Goal: Task Accomplishment & Management: Complete application form

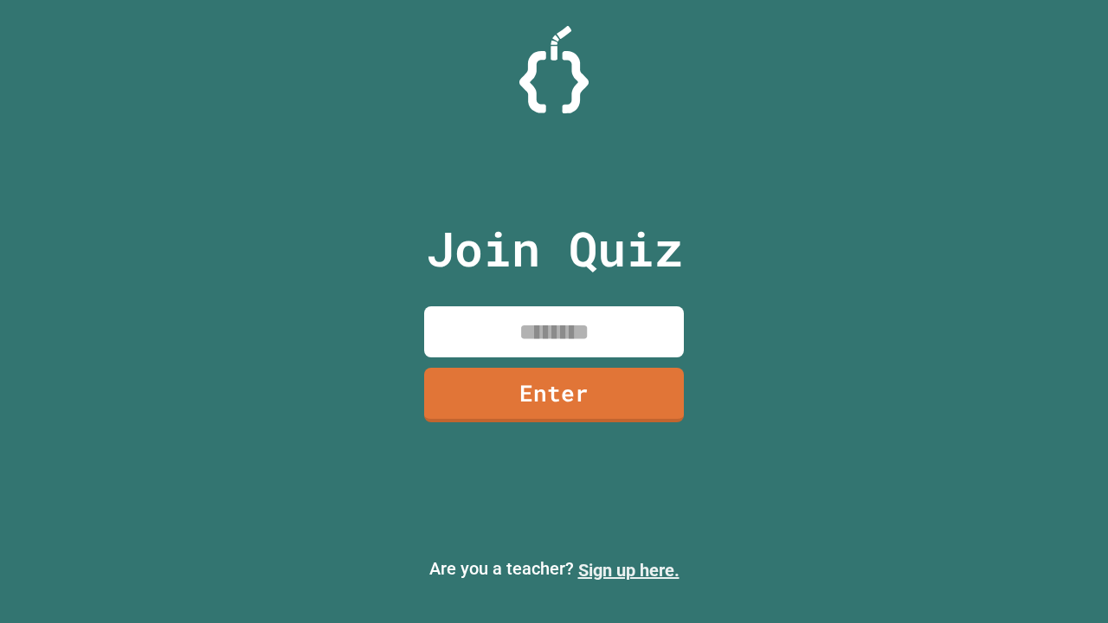
click at [629, 571] on link "Sign up here." at bounding box center [628, 570] width 101 height 21
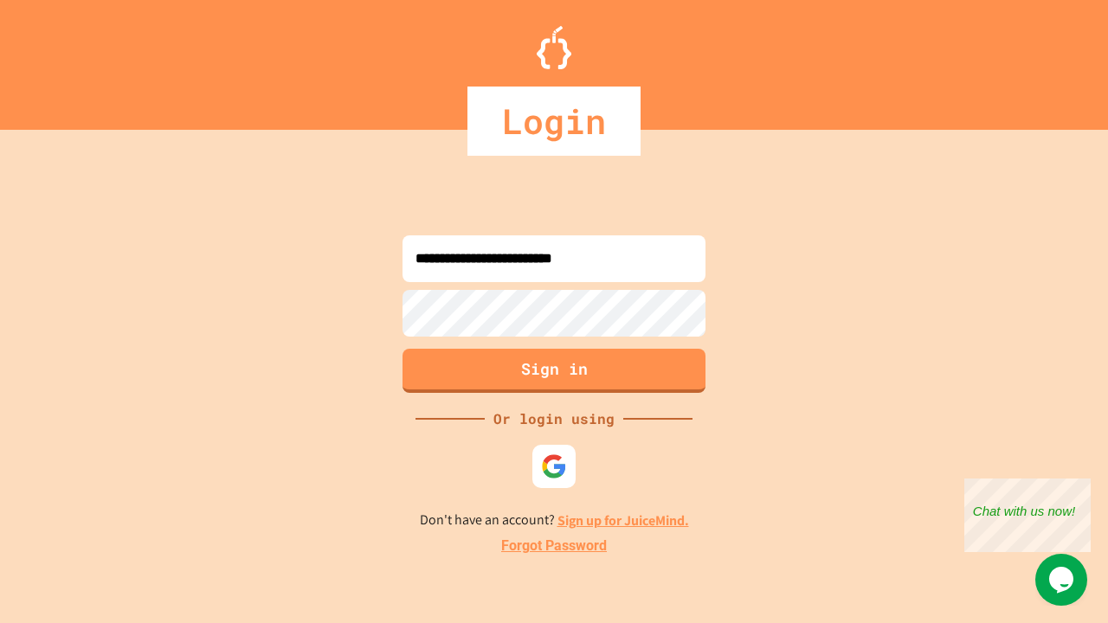
type input "**********"
